Goal: Communication & Community: Answer question/provide support

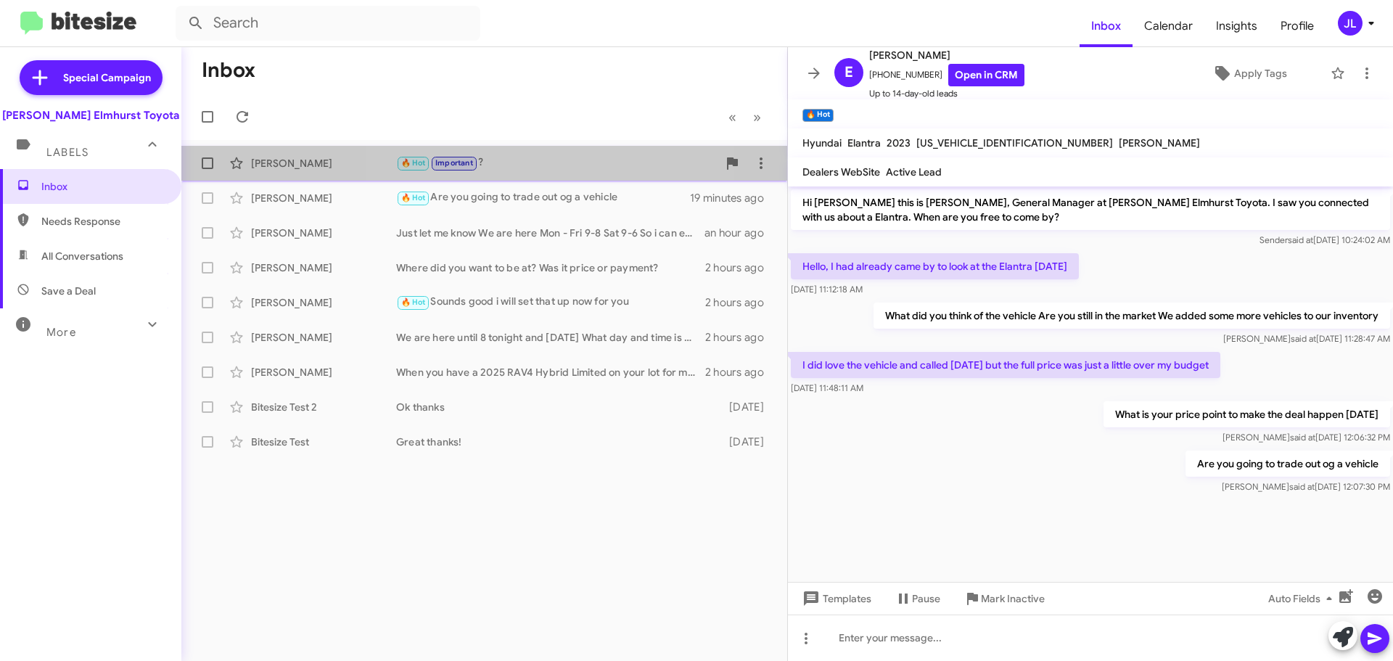
click at [568, 159] on div "🔥 Hot Important ?" at bounding box center [556, 163] width 321 height 17
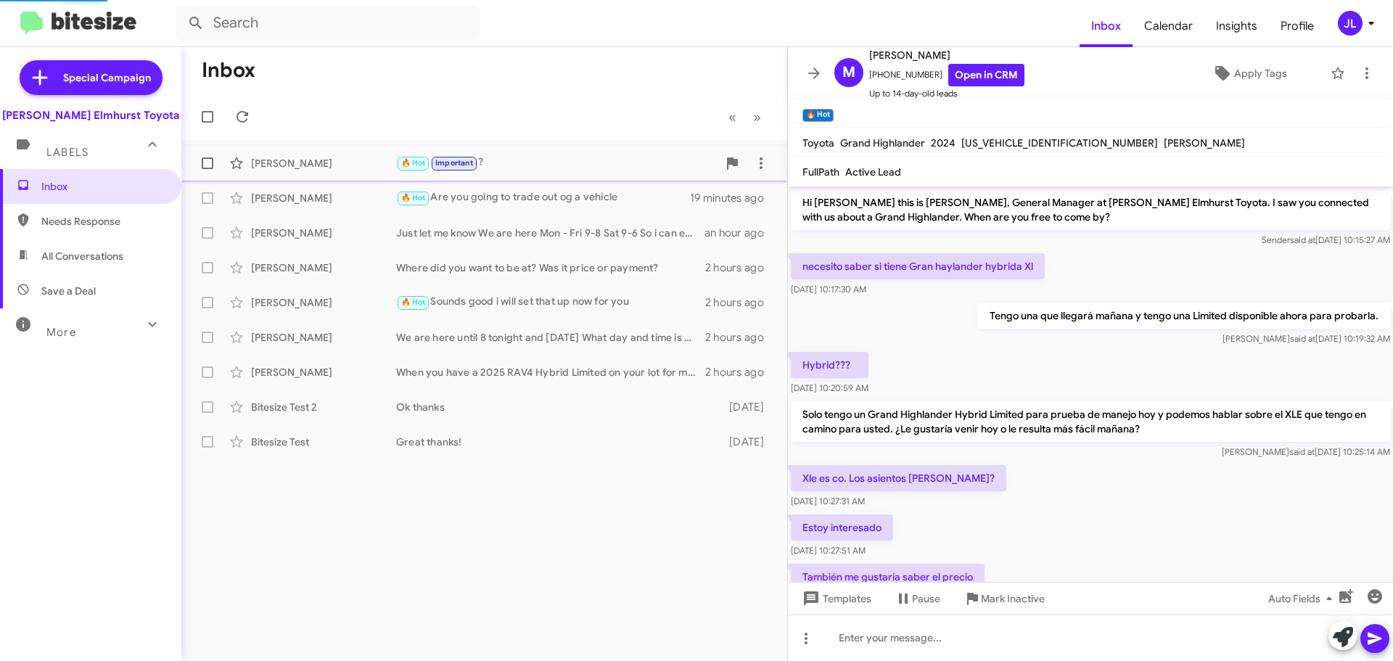
scroll to position [655, 0]
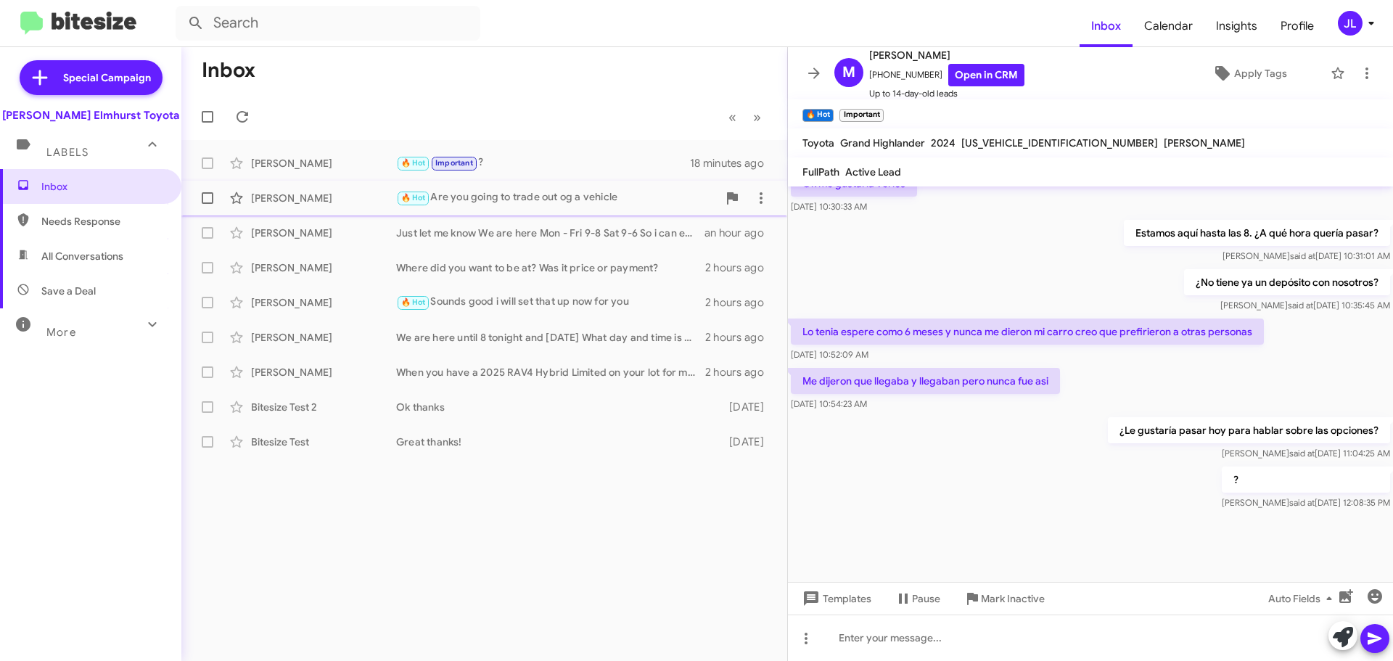
click at [494, 192] on div "🔥 Hot Are you going to trade out og a vehicle" at bounding box center [556, 197] width 321 height 17
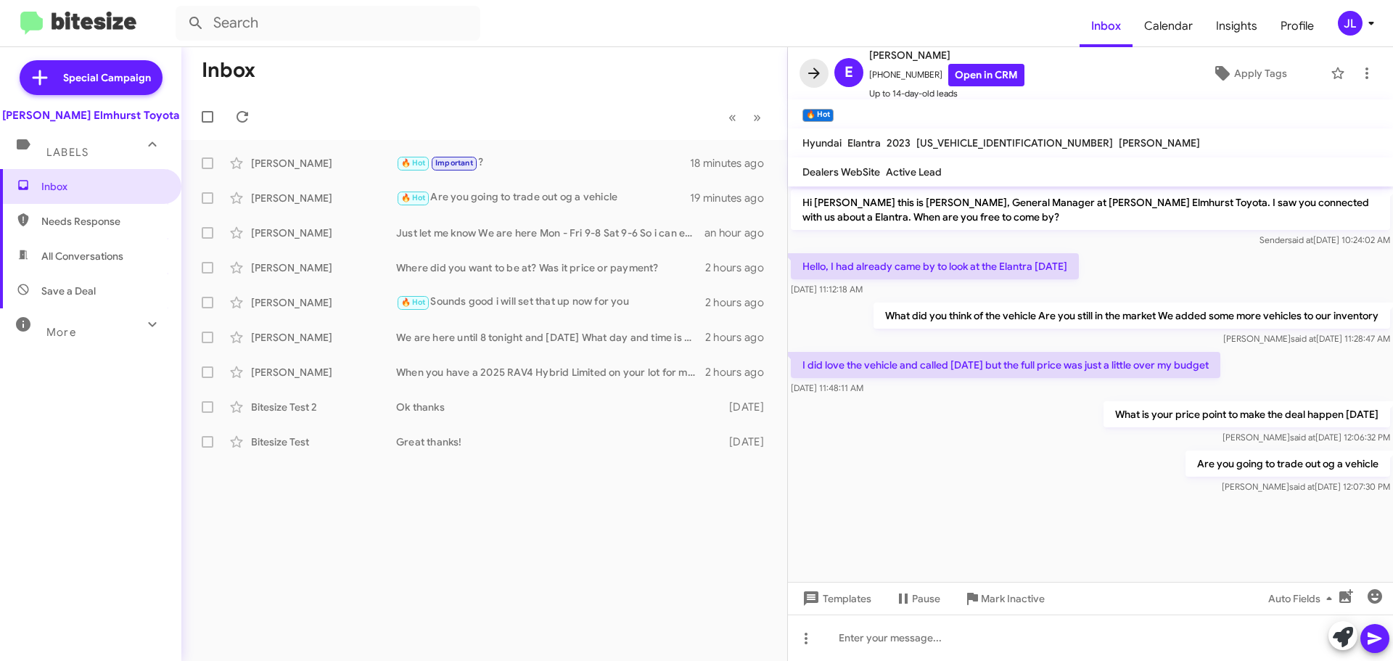
click at [812, 69] on icon at bounding box center [813, 73] width 17 height 17
